Goal: Information Seeking & Learning: Learn about a topic

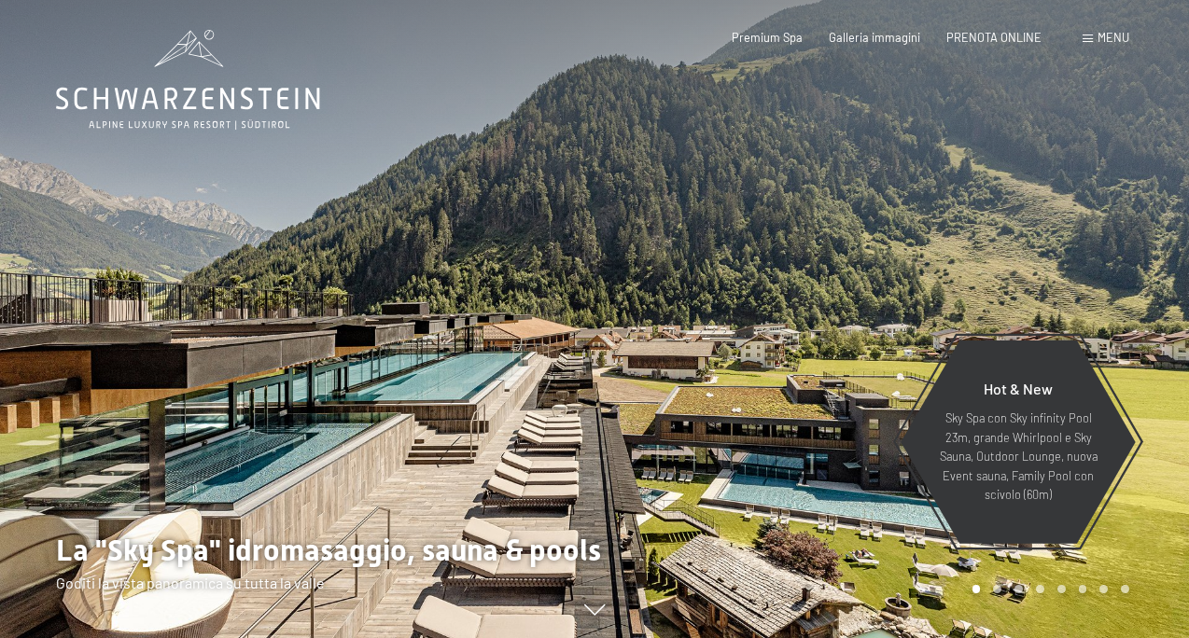
click at [1108, 35] on span "Menu" at bounding box center [1114, 37] width 32 height 15
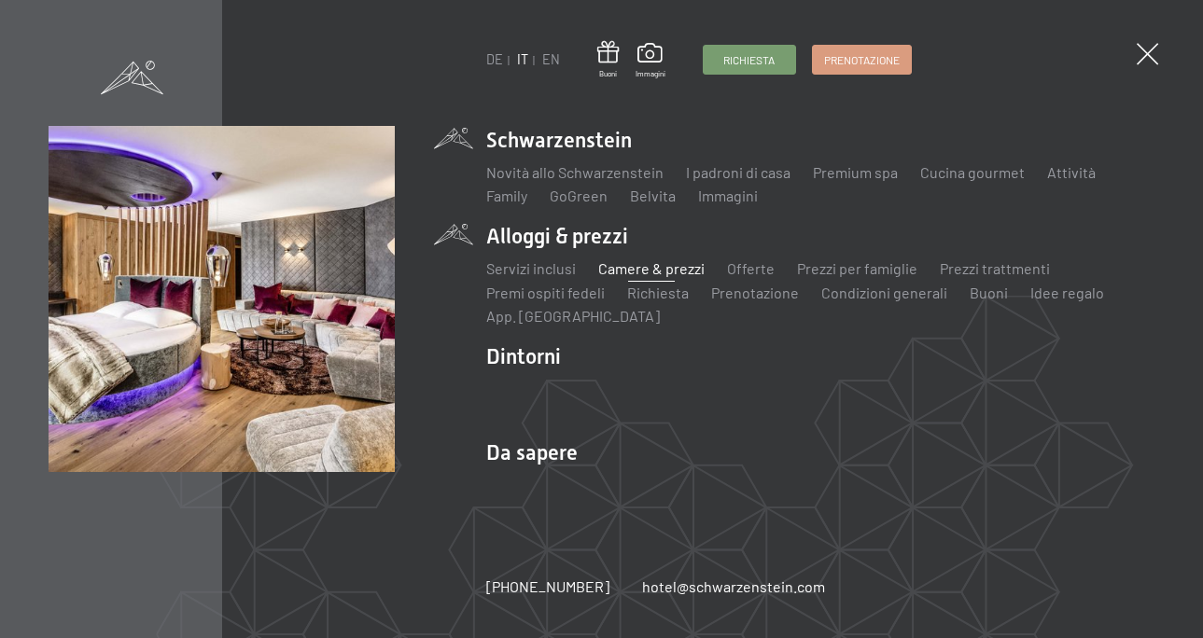
click at [637, 273] on link "Camere & prezzi" at bounding box center [651, 268] width 106 height 18
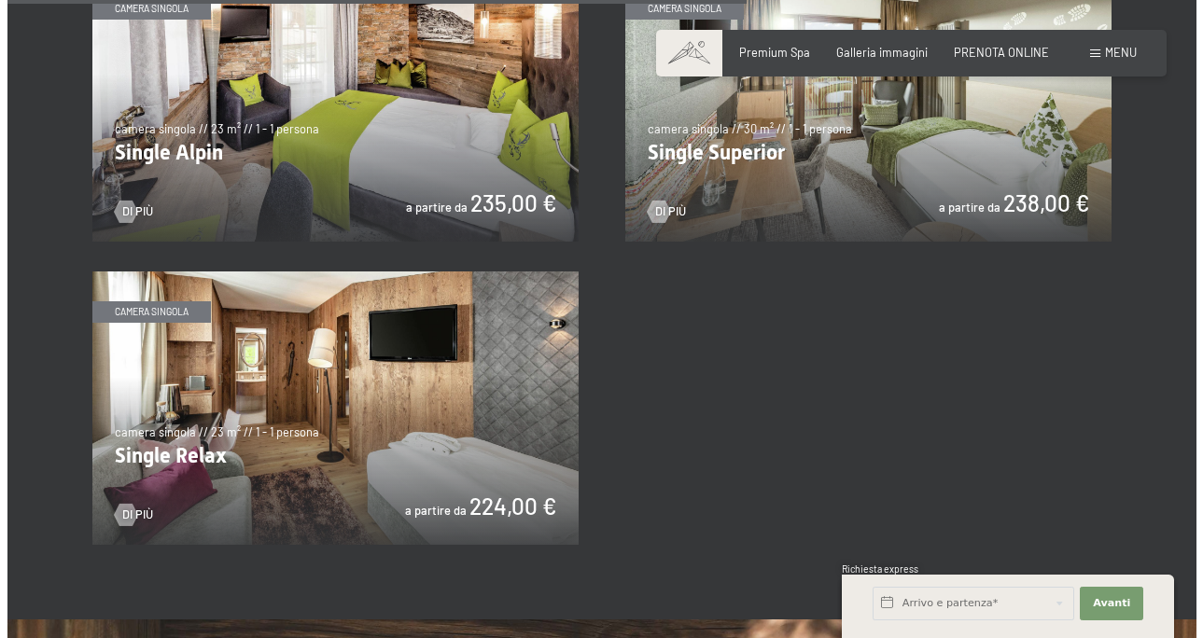
scroll to position [2520, 0]
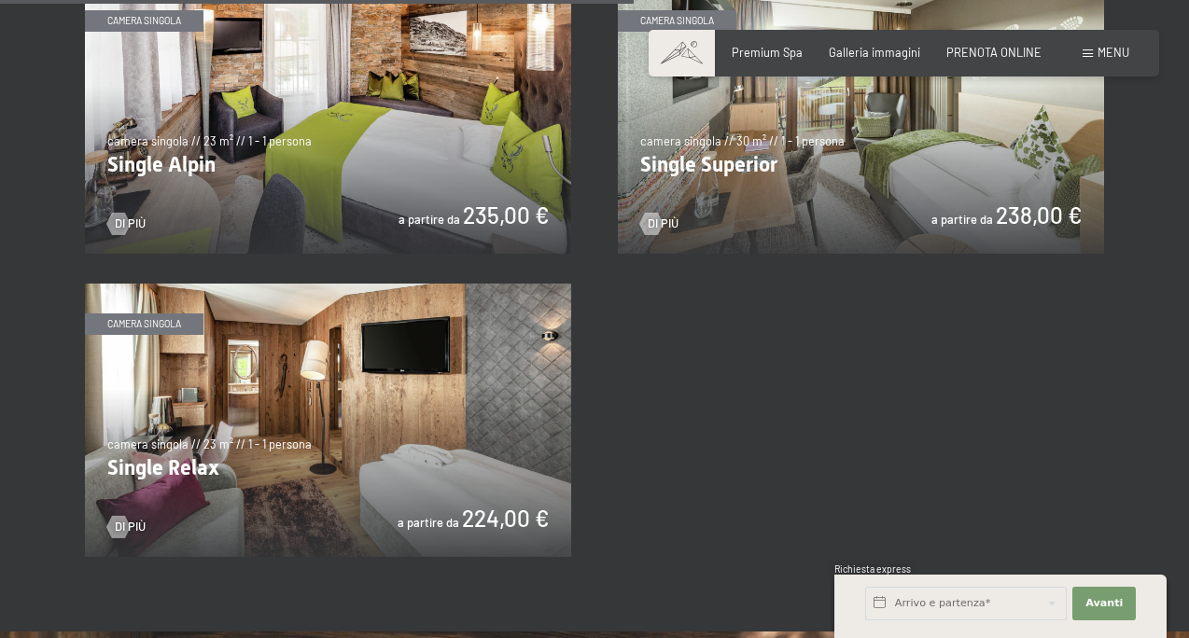
click at [1096, 58] on div "Menu" at bounding box center [1106, 53] width 47 height 17
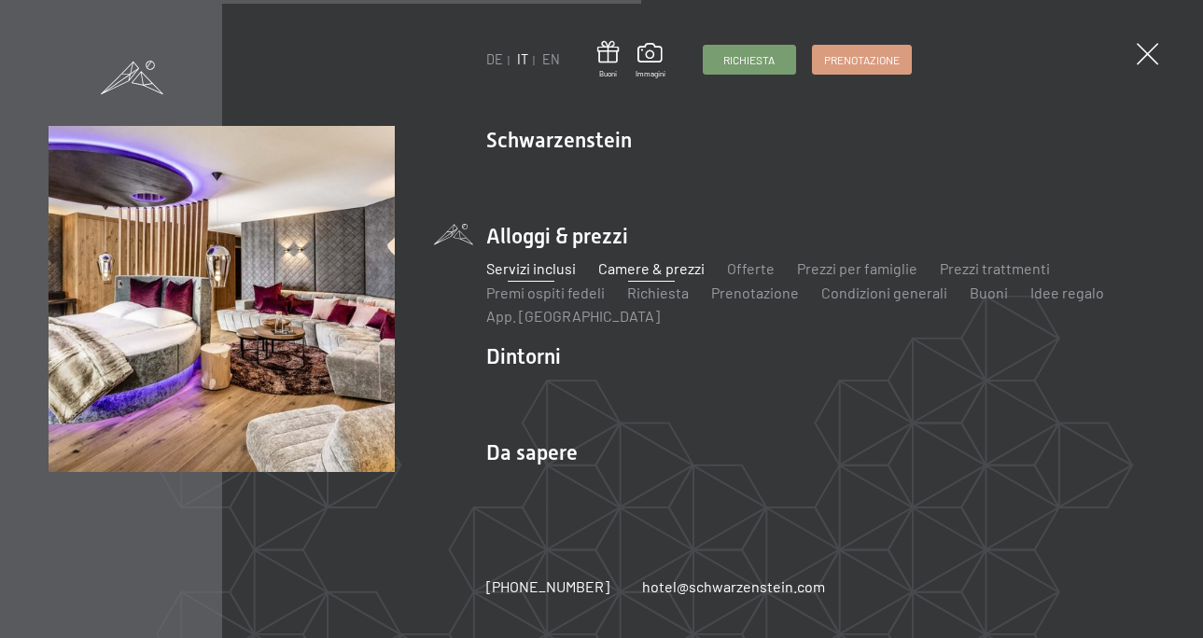
click at [527, 273] on link "Servizi inclusi" at bounding box center [531, 268] width 90 height 18
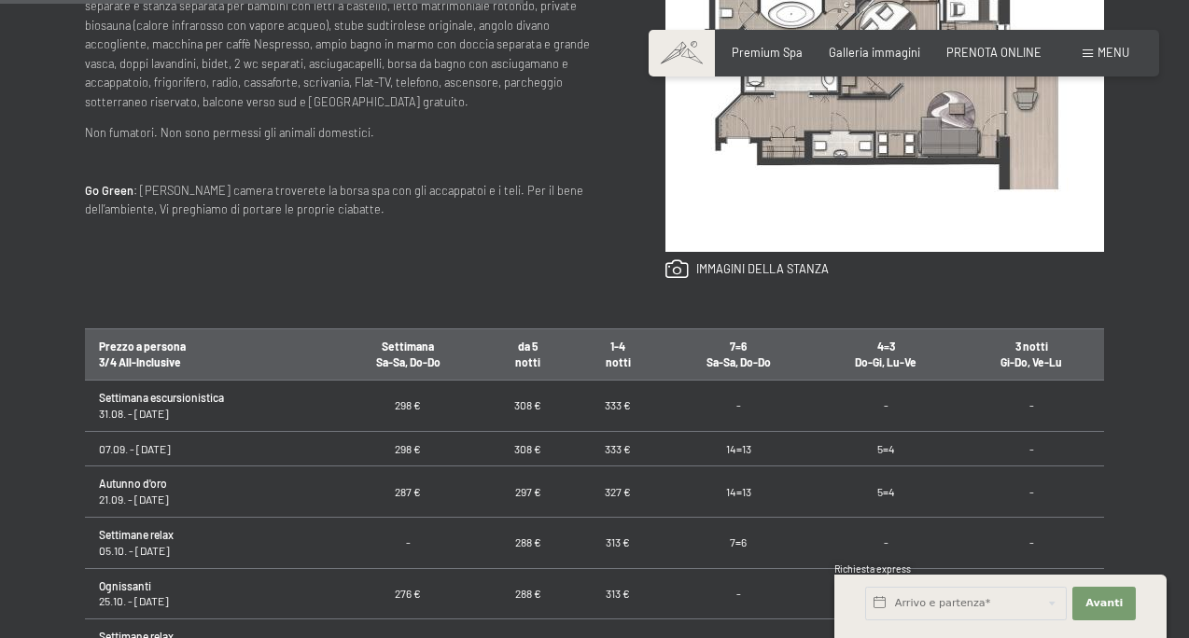
scroll to position [933, 0]
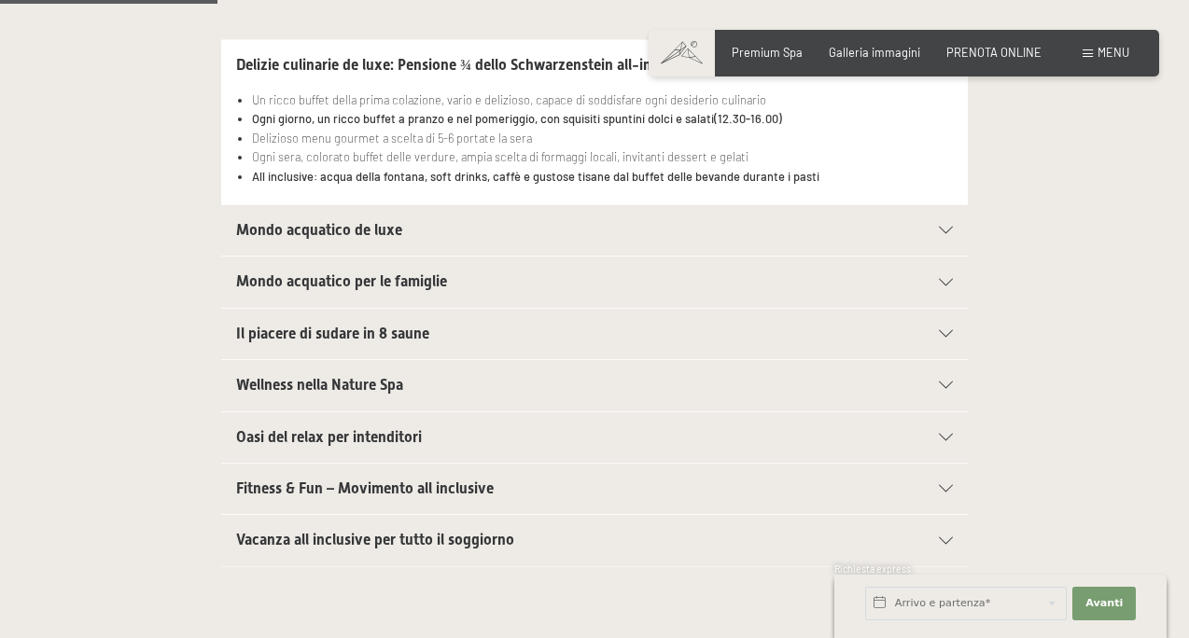
scroll to position [560, 0]
click at [919, 221] on div "Mondo acquatico de luxe" at bounding box center [594, 229] width 717 height 50
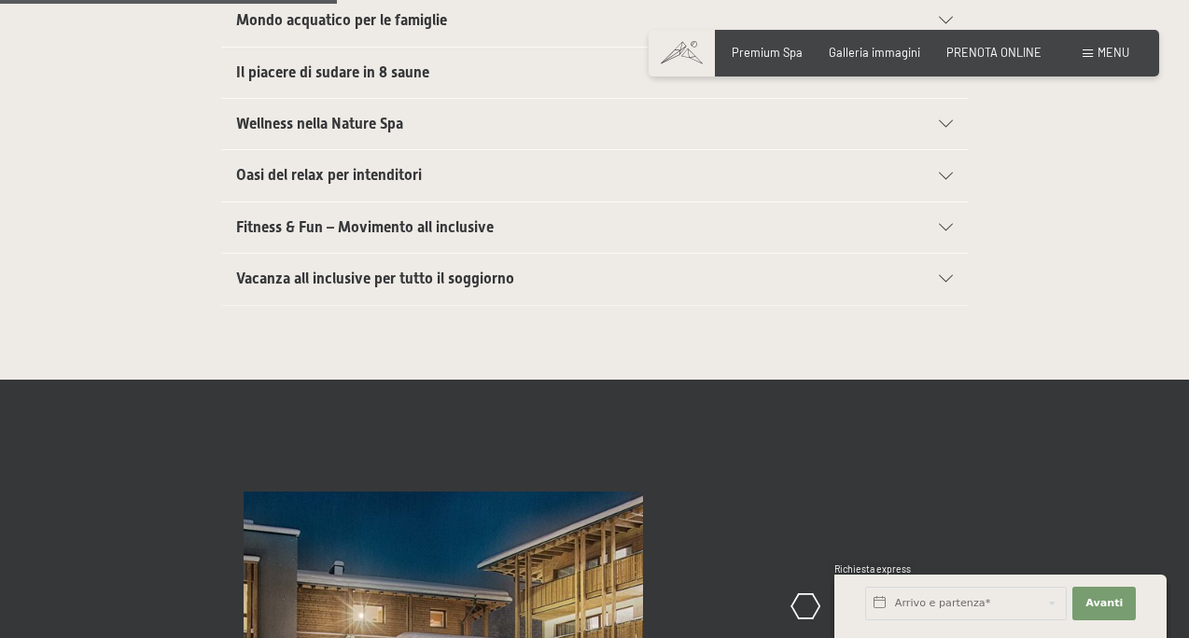
click at [911, 290] on div "Vacanza all inclusive per tutto il soggiorno" at bounding box center [594, 279] width 717 height 50
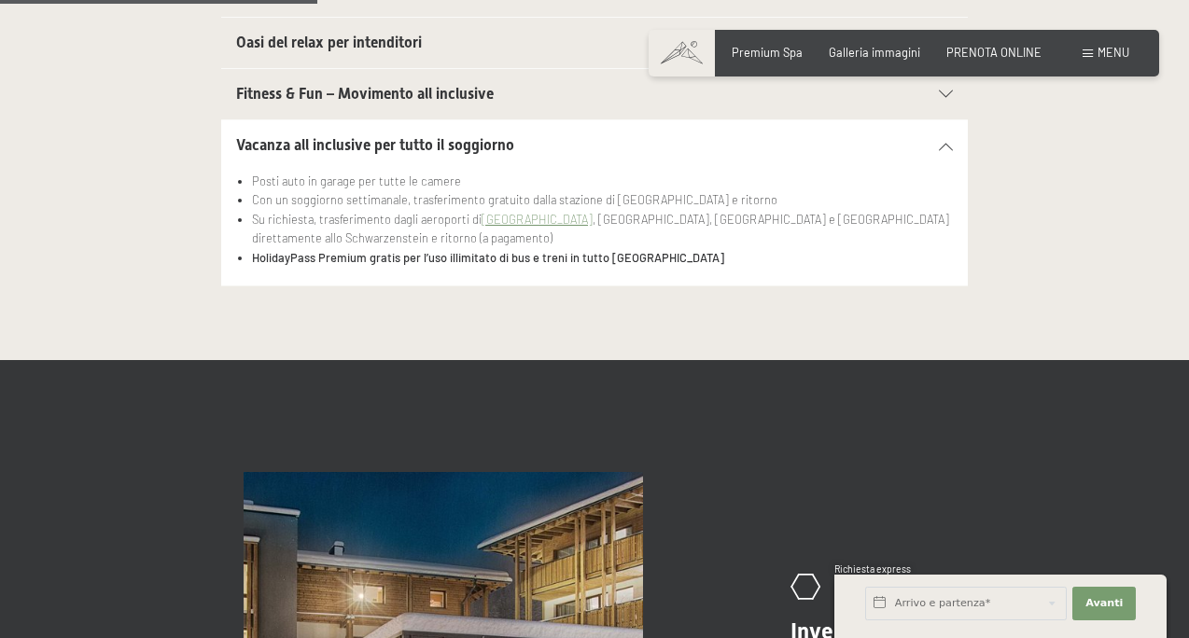
scroll to position [707, 0]
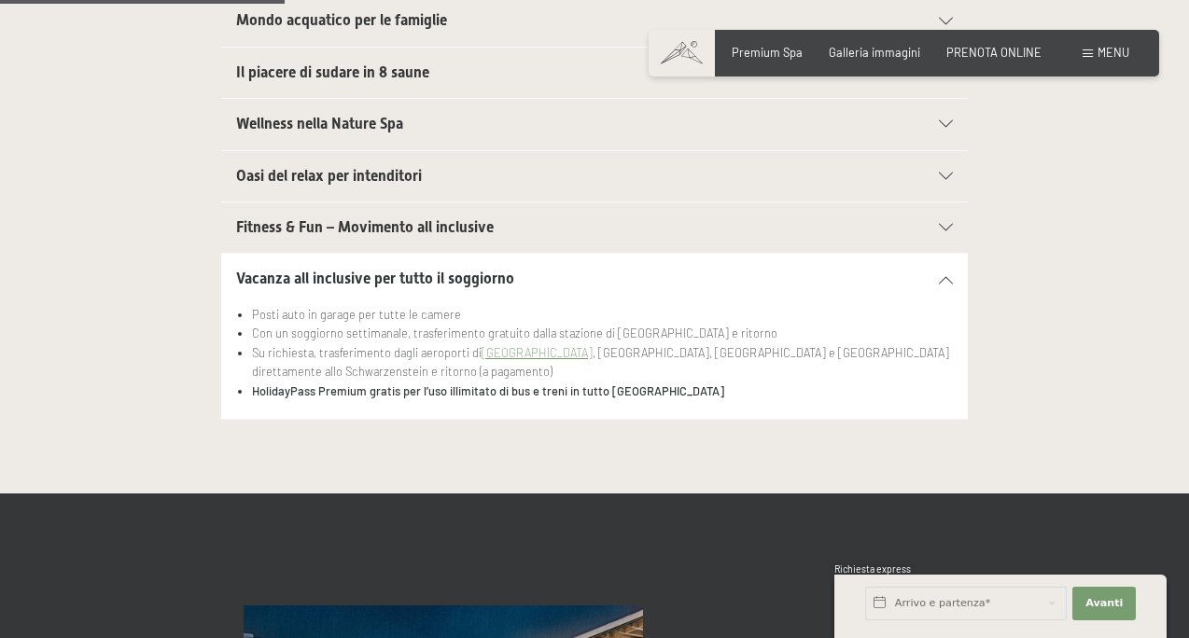
click at [624, 210] on div "Fitness & Fun – Movimento all inclusive" at bounding box center [594, 228] width 717 height 50
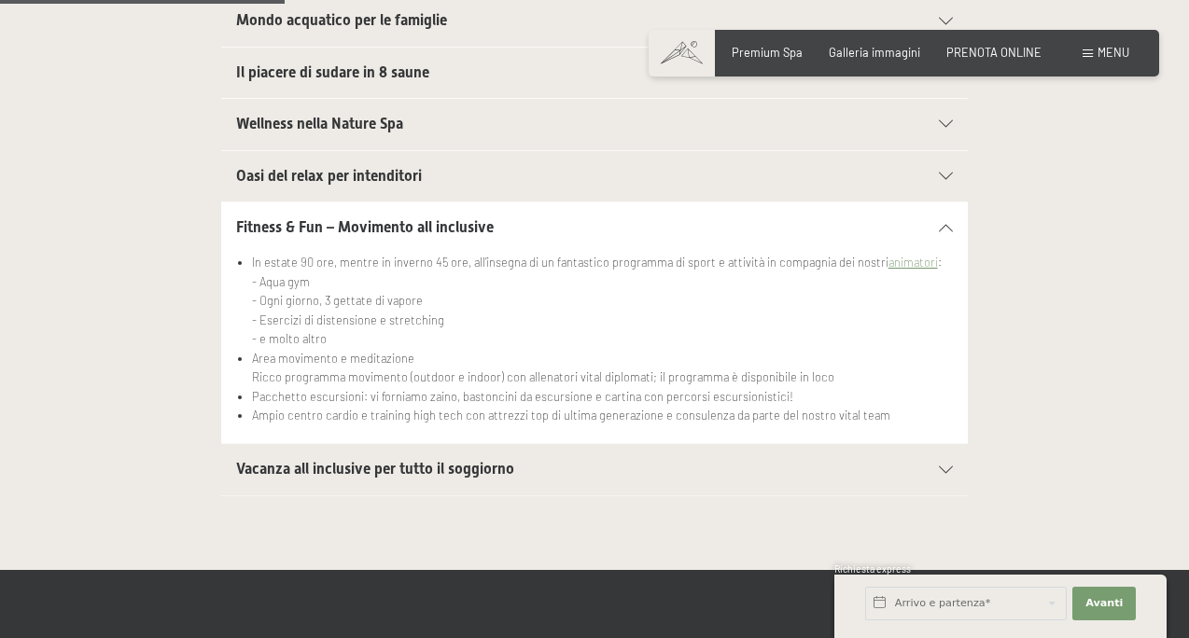
click at [633, 175] on h2 "Oasi del relax per intenditori" at bounding box center [558, 176] width 645 height 21
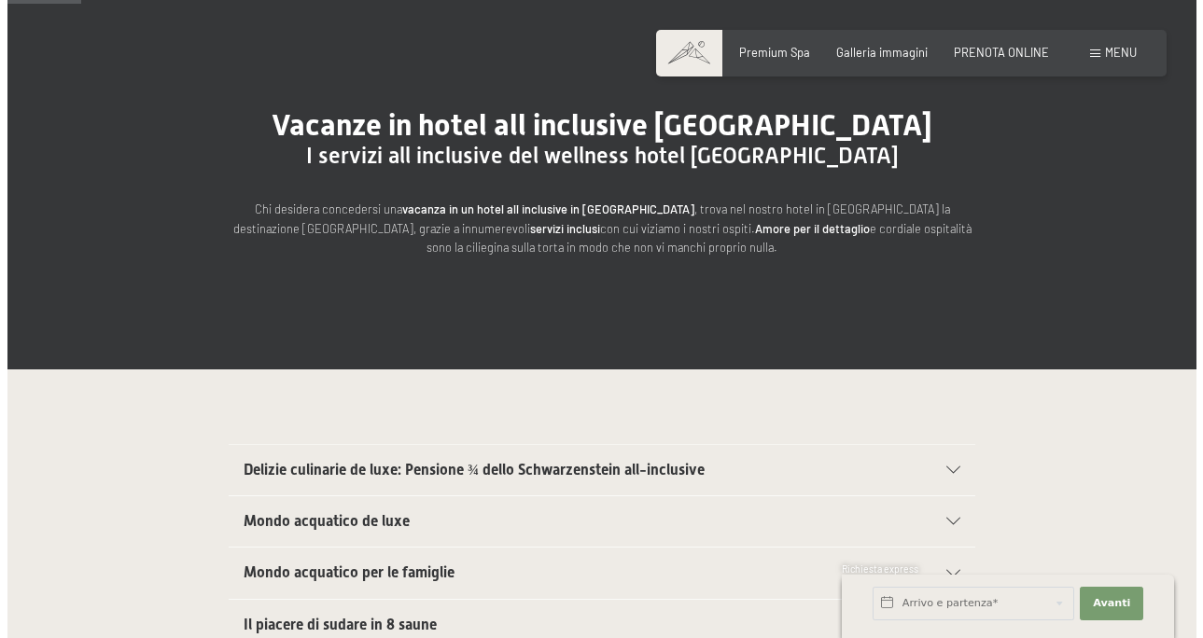
scroll to position [187, 0]
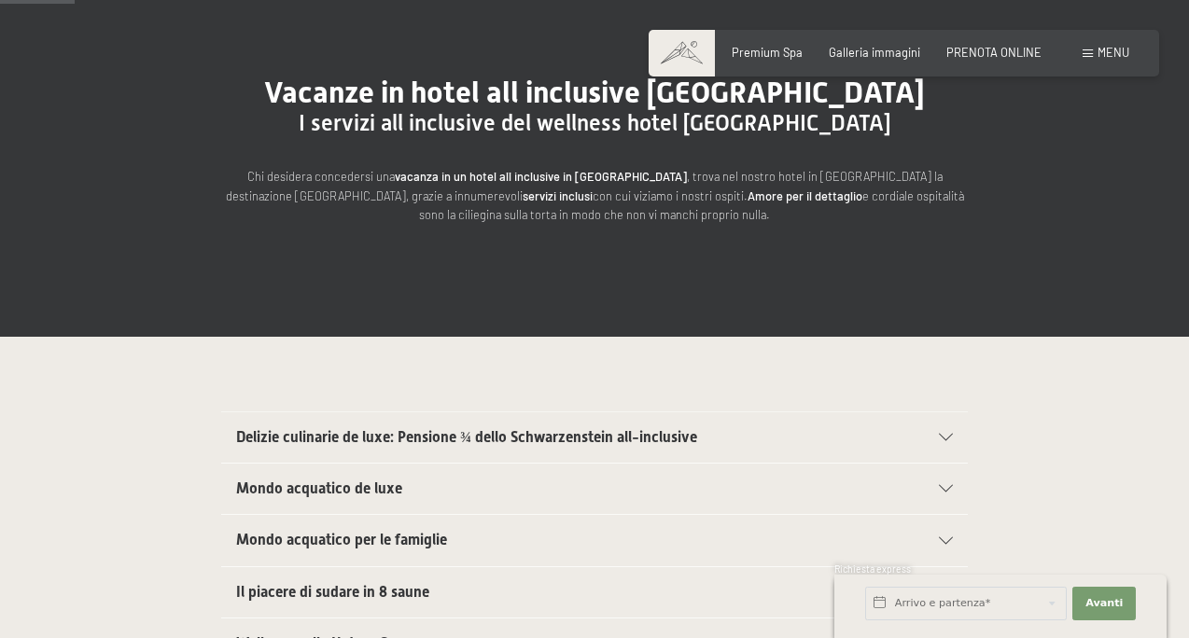
click at [1112, 48] on span "Menu" at bounding box center [1114, 52] width 32 height 15
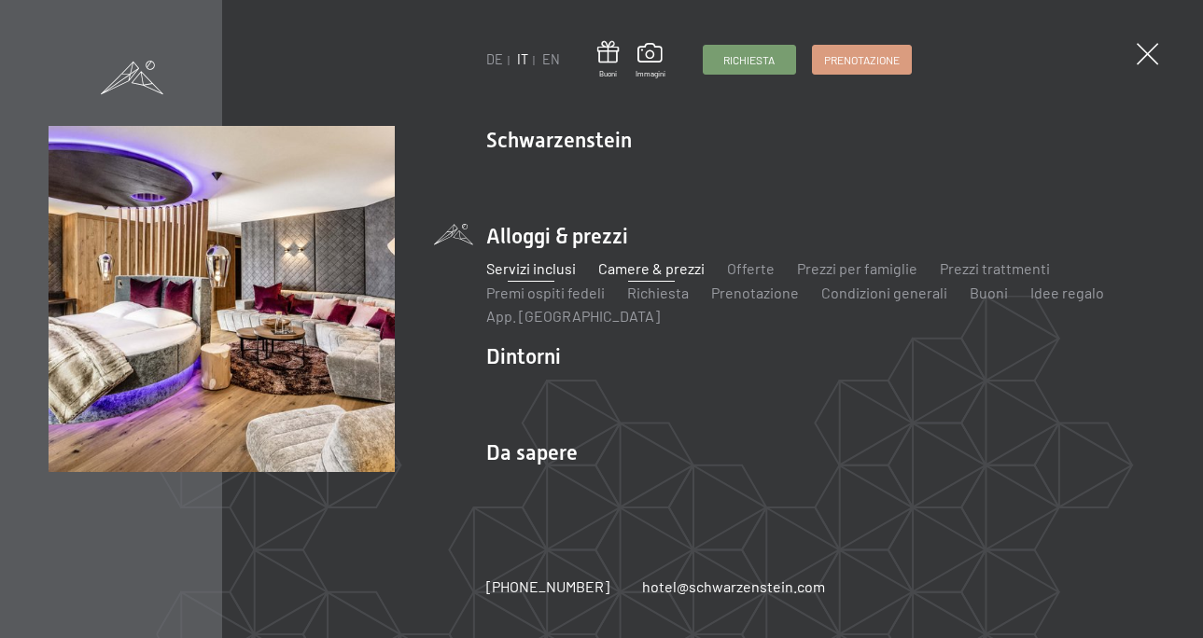
click at [634, 273] on link "Camere & prezzi" at bounding box center [651, 268] width 106 height 18
